Goal: Check status: Check status

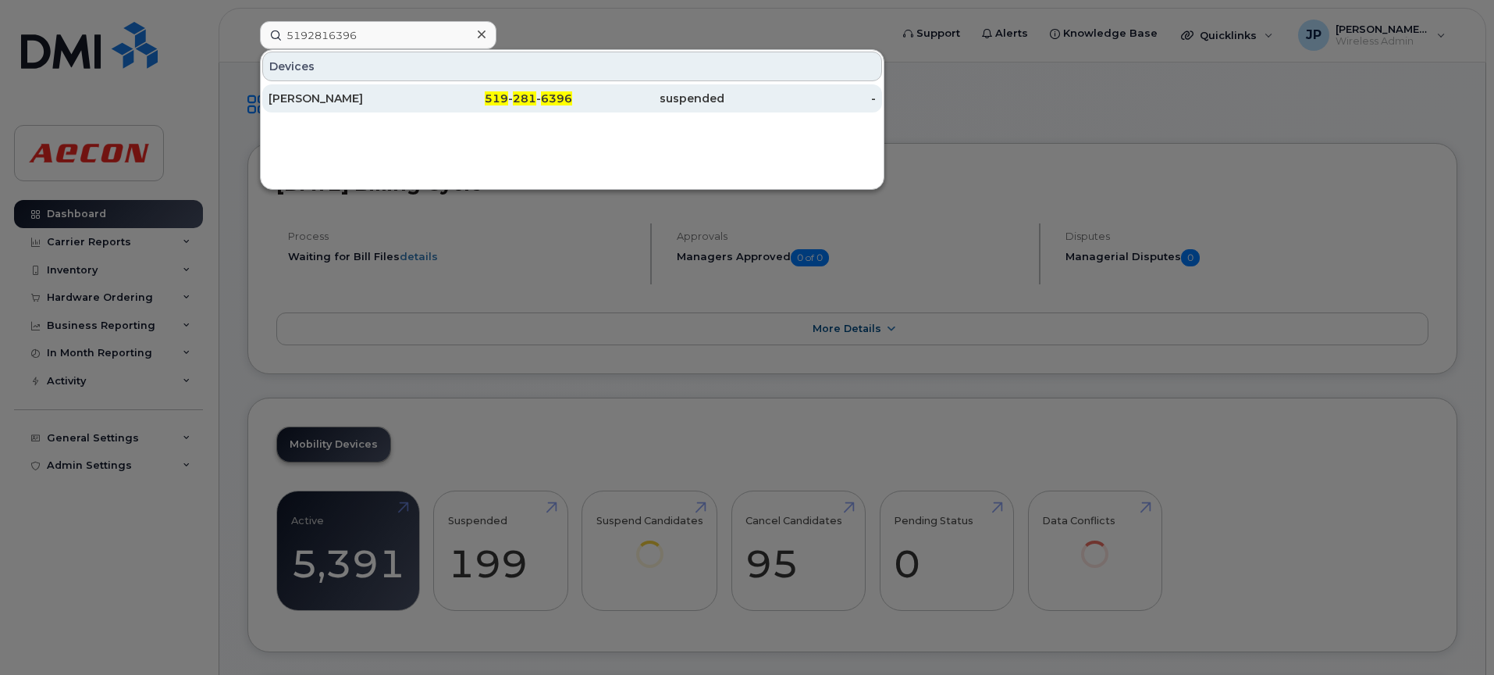
type input "5192816396"
click at [353, 99] on div "[PERSON_NAME]" at bounding box center [345, 99] width 152 height 16
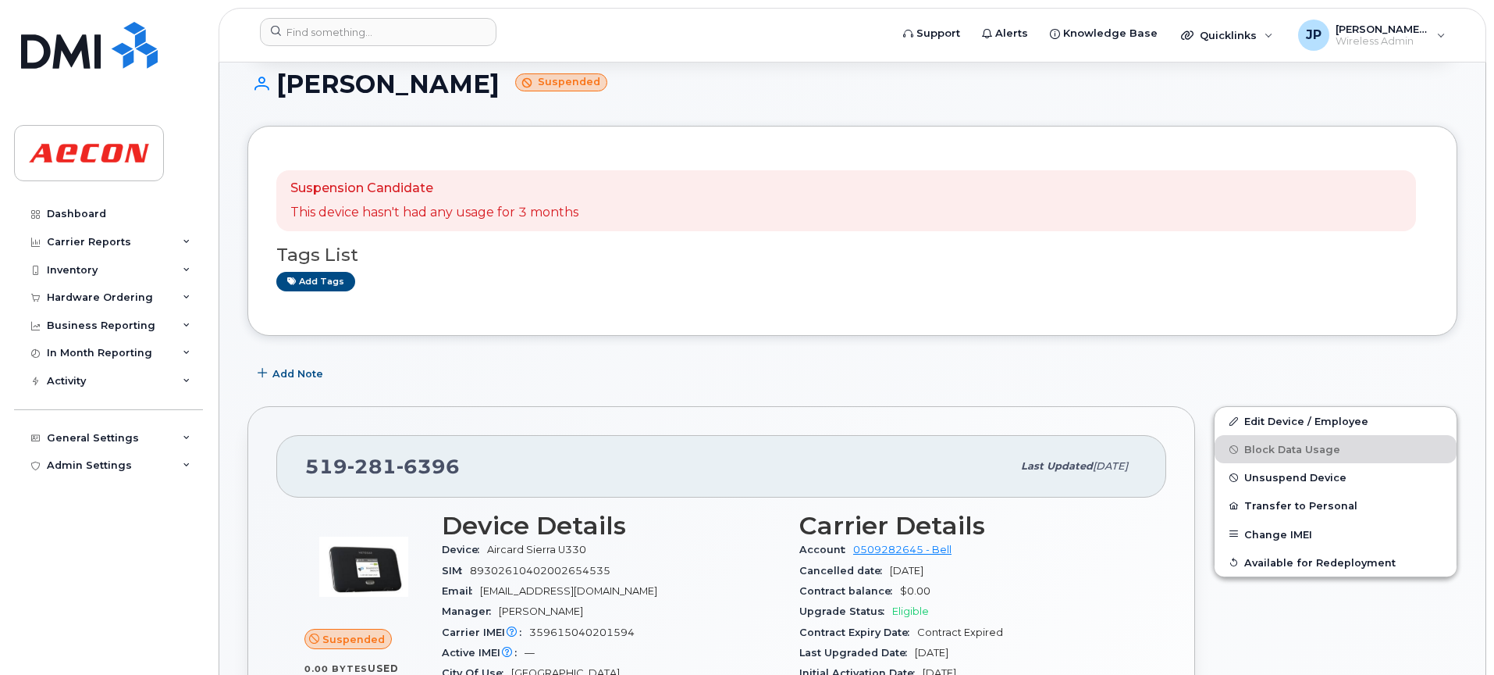
scroll to position [162, 0]
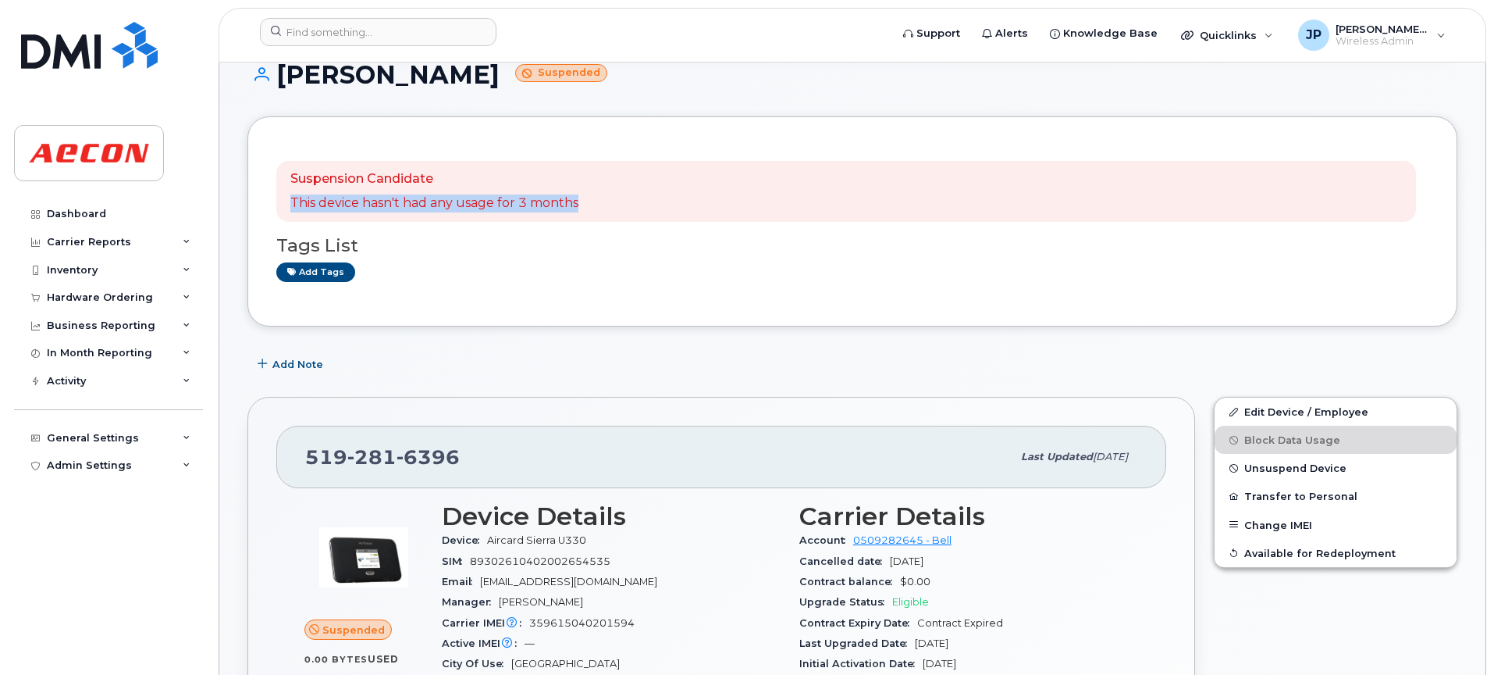
drag, startPoint x: 1493, startPoint y: 176, endPoint x: 1497, endPoint y: 204, distance: 27.6
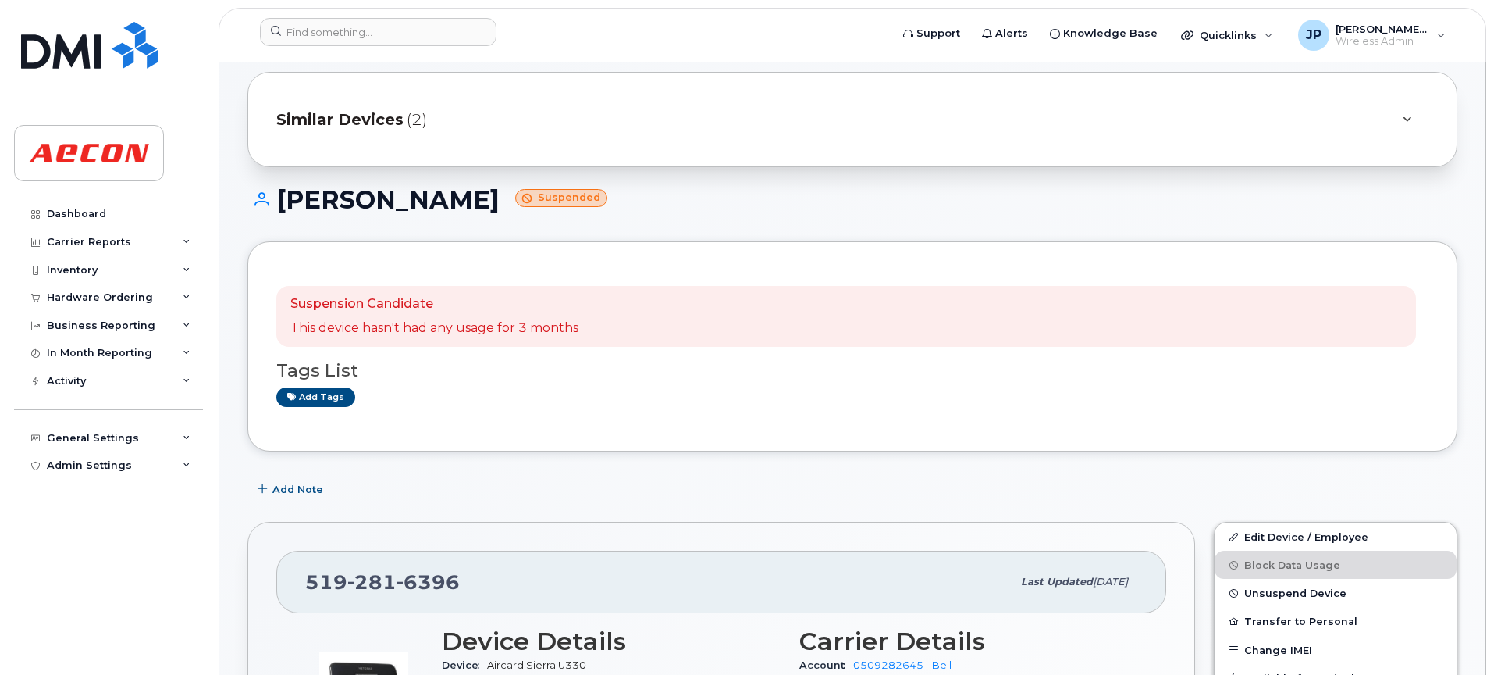
scroll to position [0, 0]
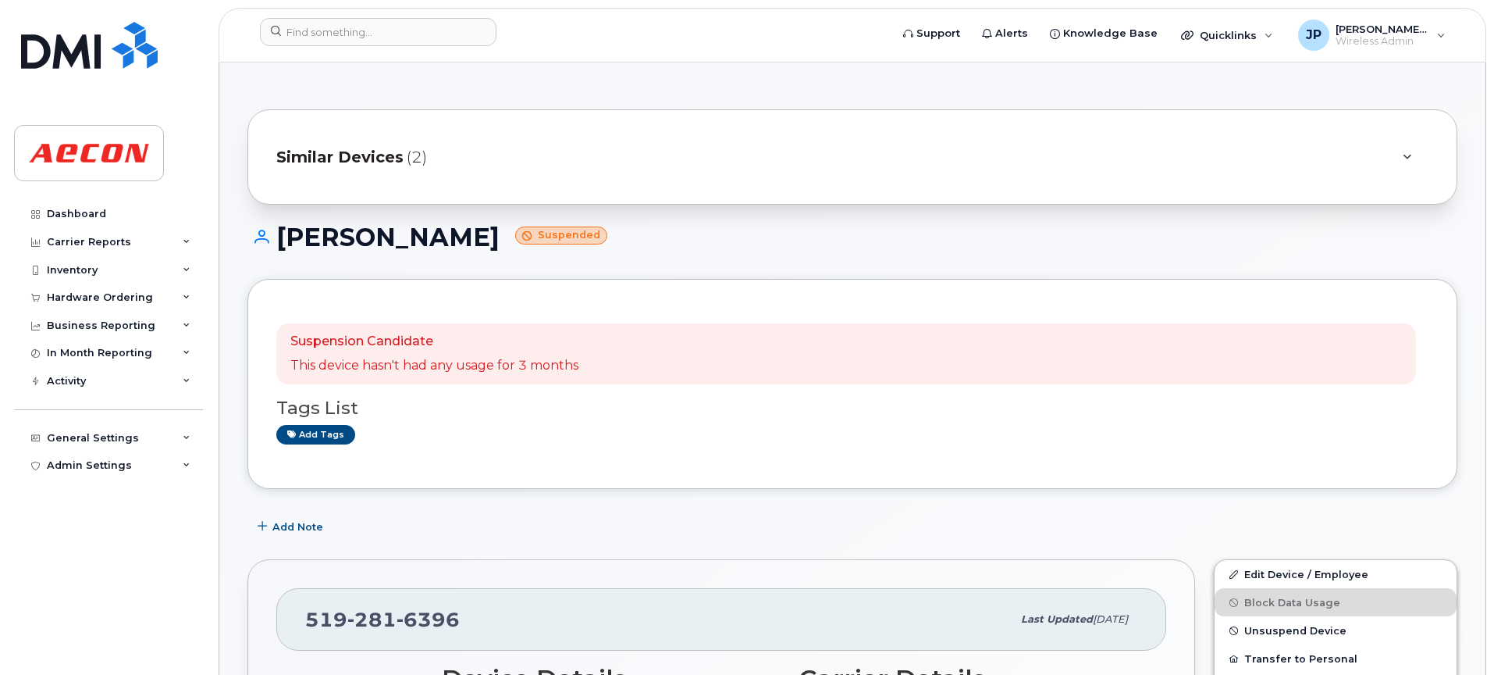
drag, startPoint x: 457, startPoint y: 233, endPoint x: 273, endPoint y: 235, distance: 184.2
click at [273, 235] on h1 "Garry Keating Suspended" at bounding box center [852, 236] width 1210 height 27
copy h1 "[PERSON_NAME]"
drag, startPoint x: 425, startPoint y: 621, endPoint x: 293, endPoint y: 625, distance: 132.0
click at [293, 625] on div "519 281 6396 Last updated Aug 05, 2025" at bounding box center [721, 619] width 890 height 62
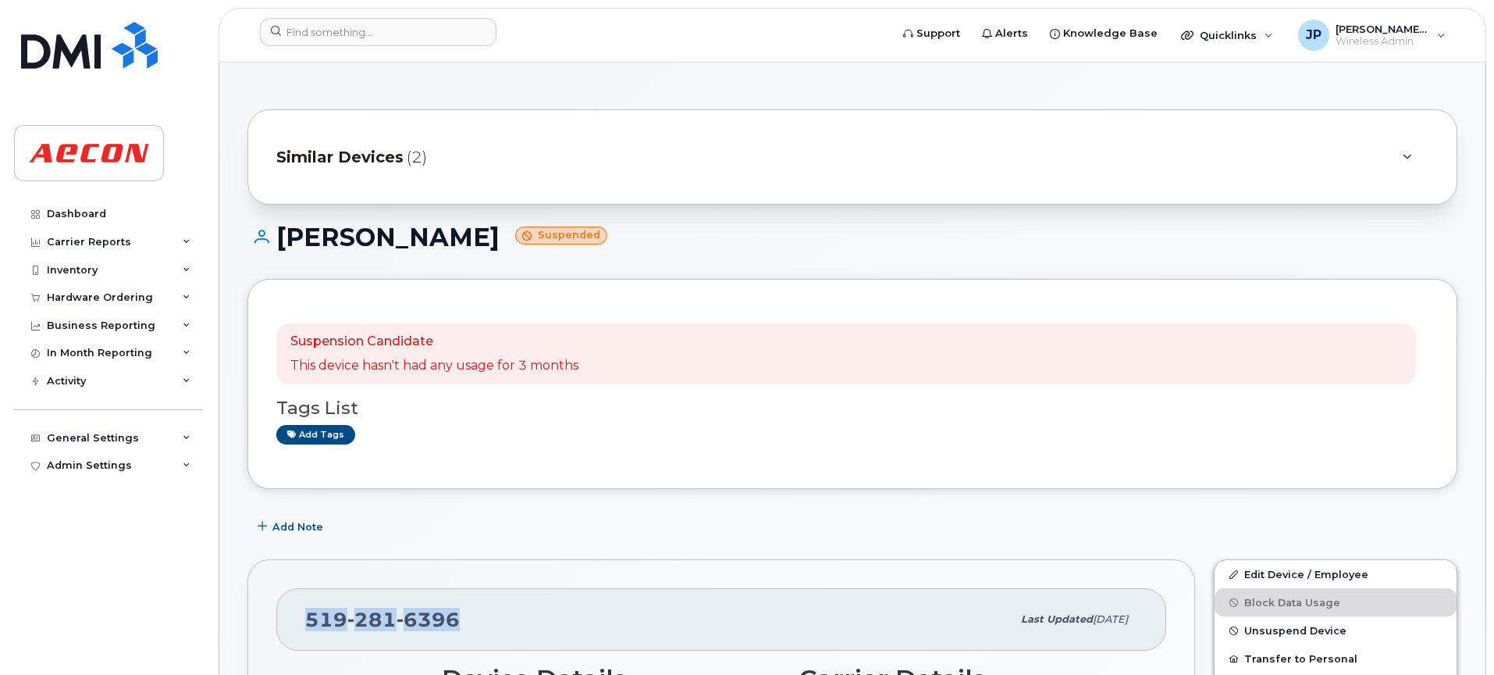
copy span "519 281 6396"
